Goal: Information Seeking & Learning: Check status

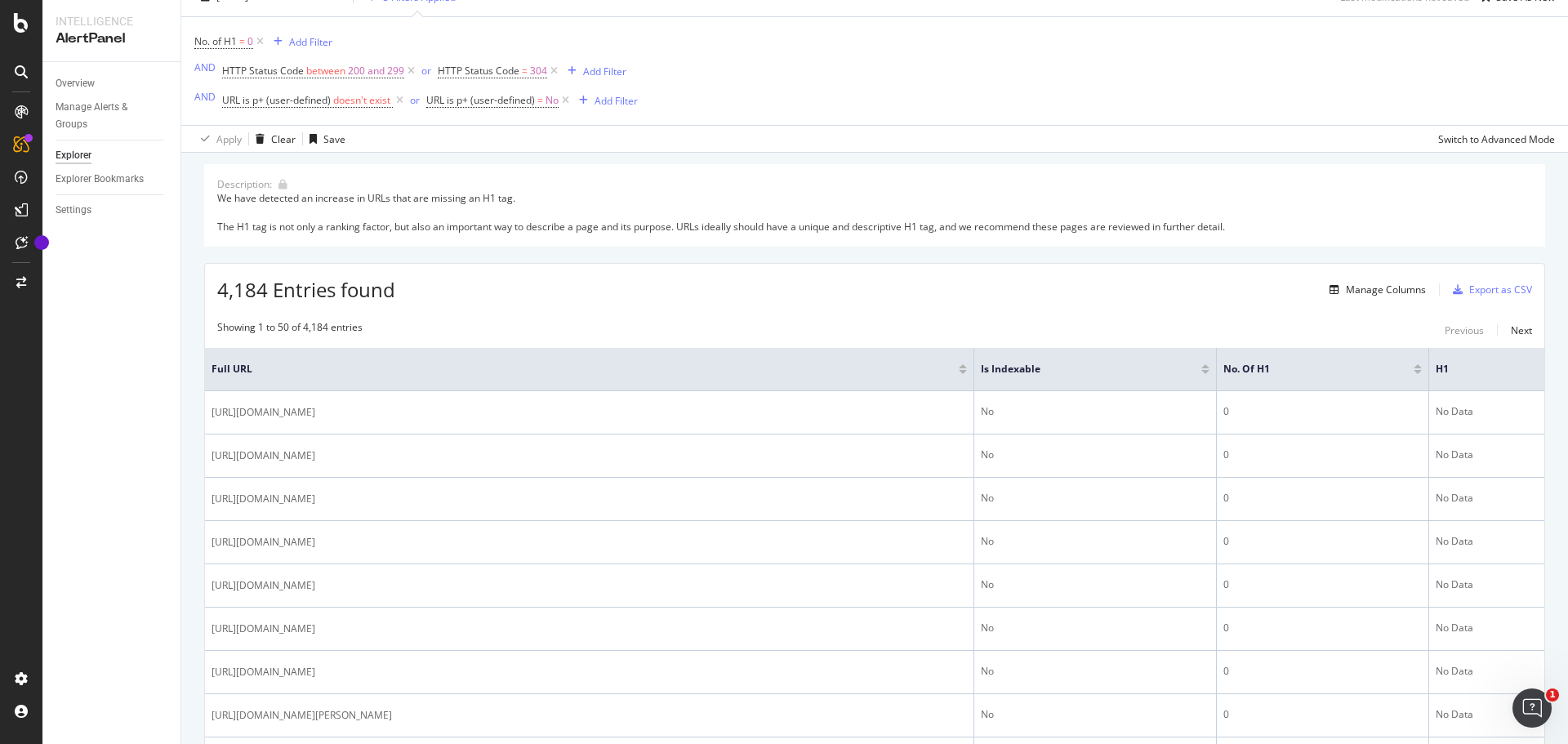
scroll to position [82, 0]
